Goal: Complete application form

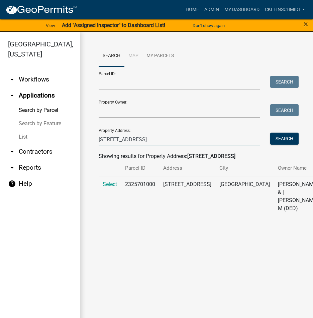
drag, startPoint x: 135, startPoint y: 139, endPoint x: 32, endPoint y: 129, distance: 103.3
click at [32, 129] on div "[GEOGRAPHIC_DATA], [US_STATE] arrow_drop_down Workflows List arrow_drop_up Appl…" at bounding box center [156, 179] width 313 height 294
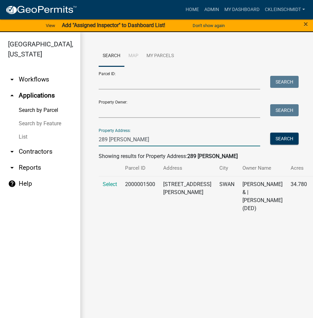
type input "289 [PERSON_NAME]"
drag, startPoint x: 106, startPoint y: 188, endPoint x: 113, endPoint y: 183, distance: 8.8
click at [106, 188] on td "Select" at bounding box center [110, 196] width 22 height 40
click at [114, 182] on span "Select" at bounding box center [110, 184] width 14 height 6
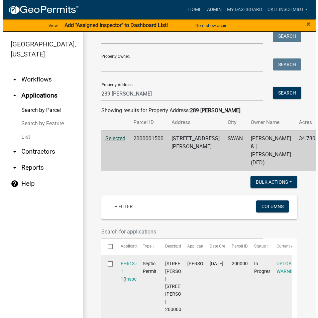
scroll to position [100, 0]
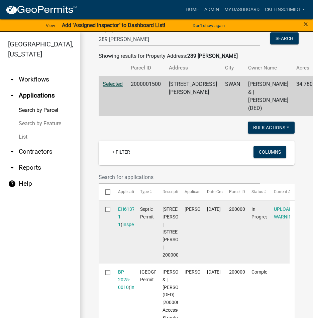
click at [132, 205] on datatable-body-cell "EH6137 1 1 ( Inspections )" at bounding box center [122, 232] width 22 height 63
click at [130, 207] on link "EH6137 1 1" at bounding box center [126, 216] width 17 height 21
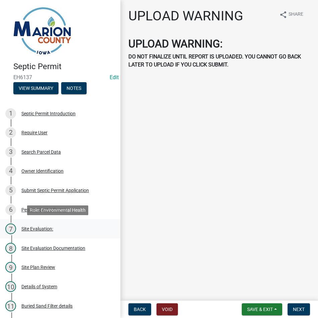
click at [46, 221] on link "7 Site Evaluation:" at bounding box center [60, 228] width 120 height 19
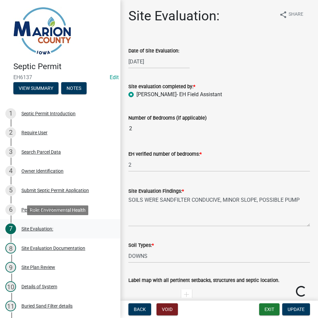
click at [38, 230] on div "Site Evaluation:" at bounding box center [37, 228] width 32 height 5
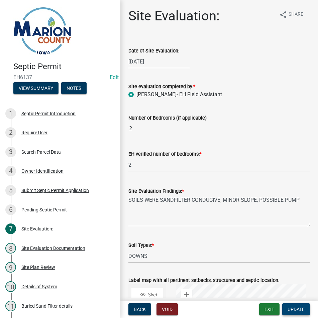
click at [293, 312] on span "Update" at bounding box center [295, 309] width 17 height 5
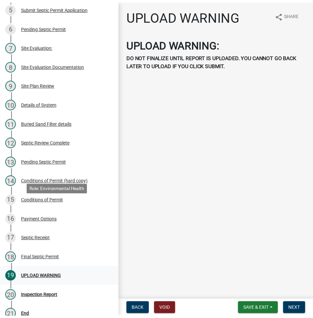
scroll to position [234, 0]
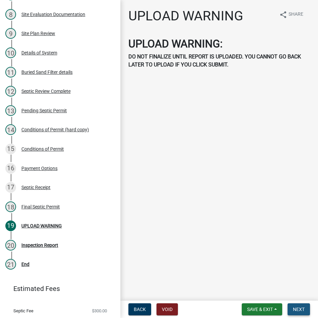
click at [297, 310] on span "Next" at bounding box center [299, 309] width 12 height 5
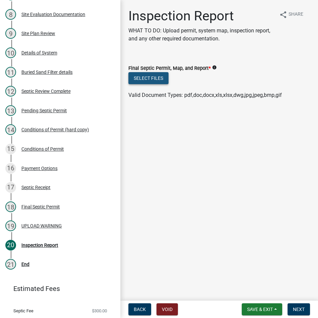
click at [148, 81] on button "Select files" at bounding box center [148, 78] width 40 height 12
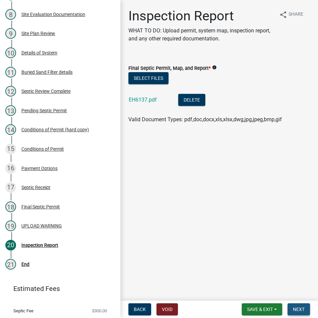
click at [299, 308] on span "Next" at bounding box center [299, 309] width 12 height 5
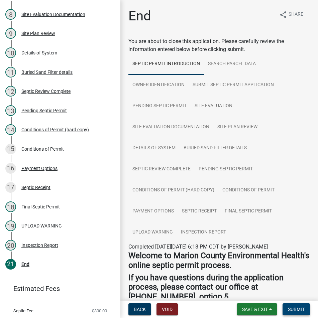
click at [300, 308] on span "Submit" at bounding box center [296, 309] width 17 height 5
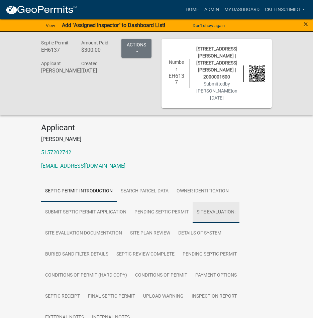
click at [212, 204] on link "Site Evaluation:" at bounding box center [215, 212] width 47 height 21
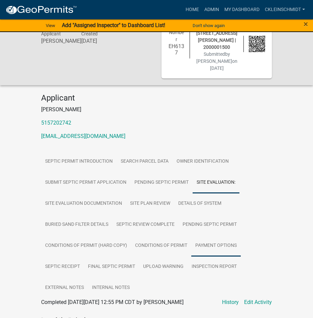
scroll to position [67, 0]
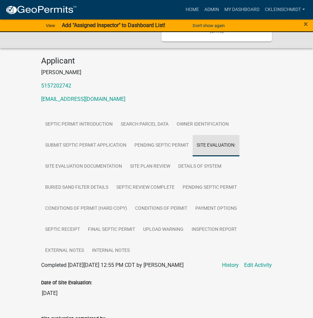
click at [223, 135] on link "Site Evaluation:" at bounding box center [215, 145] width 47 height 21
